Goal: Check status: Check status

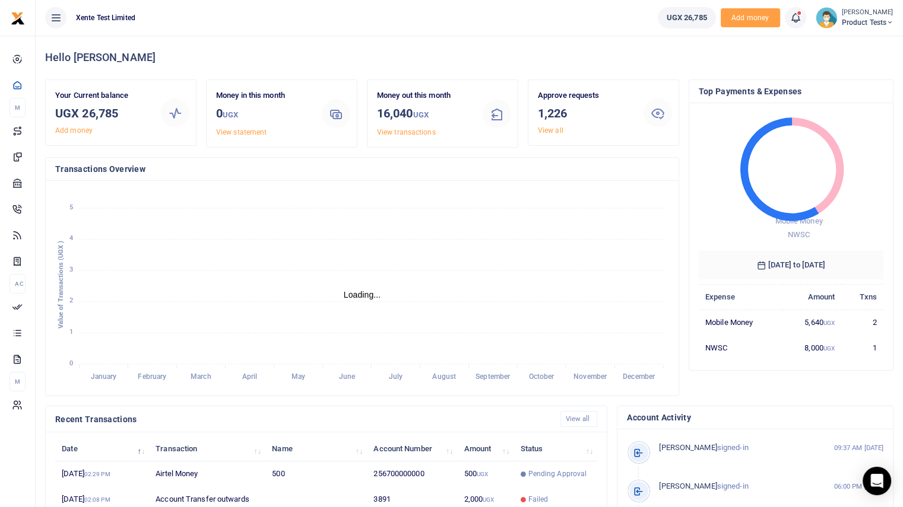
scroll to position [9, 9]
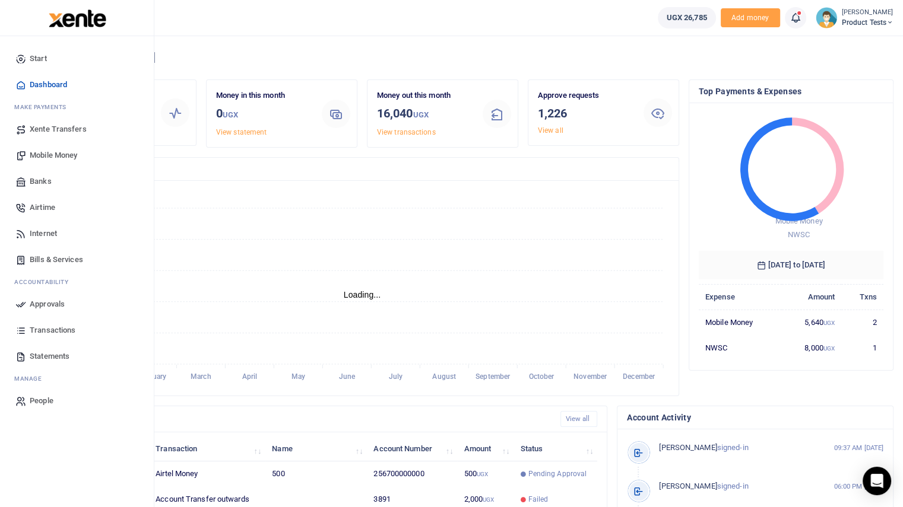
click at [52, 301] on span "Approvals" at bounding box center [47, 304] width 35 height 12
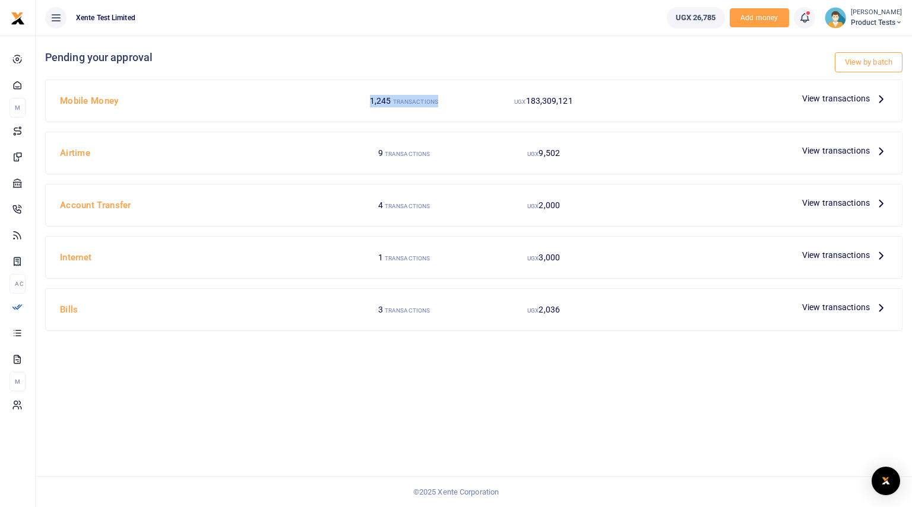
drag, startPoint x: 364, startPoint y: 96, endPoint x: 451, endPoint y: 104, distance: 87.0
click at [451, 104] on div "1,245 TRANSACTIONS" at bounding box center [403, 101] width 139 height 23
click at [500, 371] on div "View by batch Pending your approval Mobile Money 1,245 TRANSACTIONS UGX 183,309…" at bounding box center [474, 272] width 876 height 472
drag, startPoint x: 879, startPoint y: 56, endPoint x: 802, endPoint y: 80, distance: 80.9
click at [879, 56] on link "View by batch" at bounding box center [868, 62] width 68 height 20
